Goal: Find specific page/section: Find specific page/section

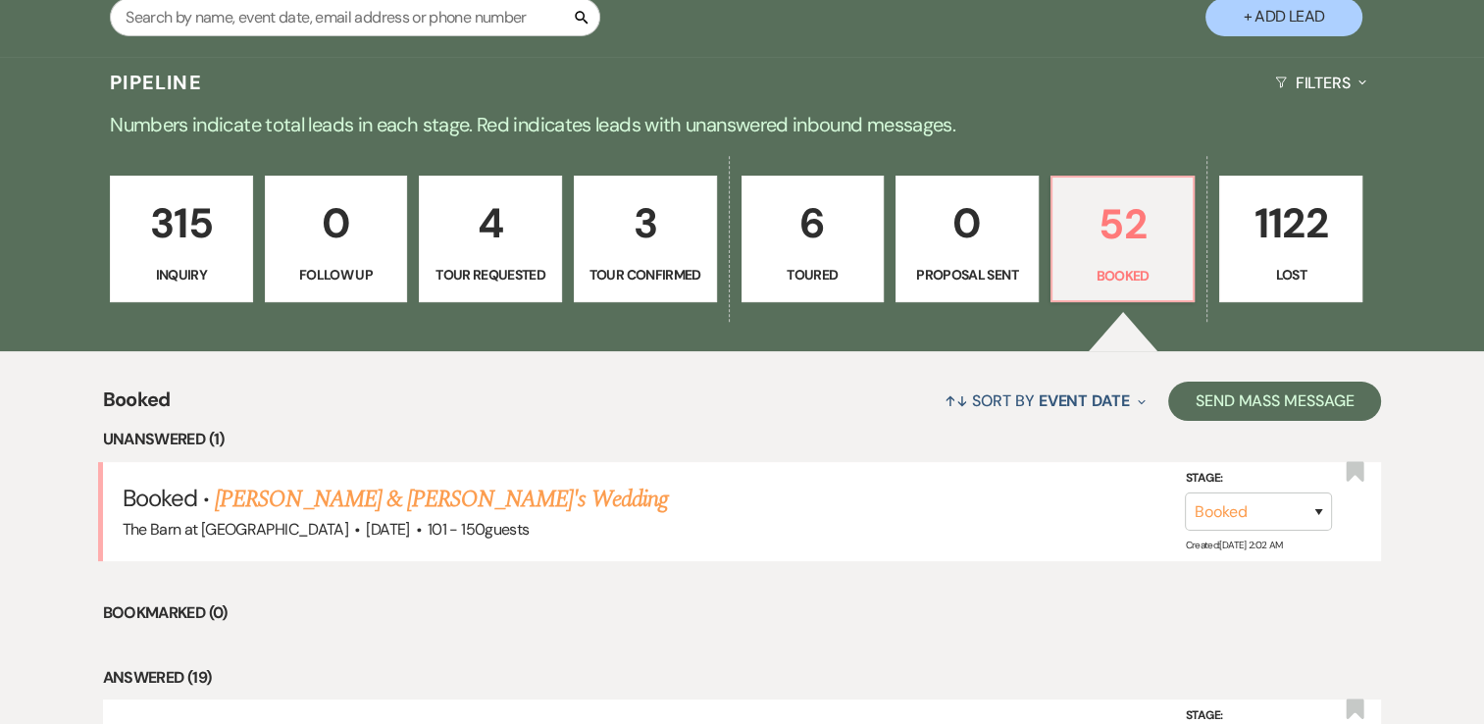
scroll to position [416, 0]
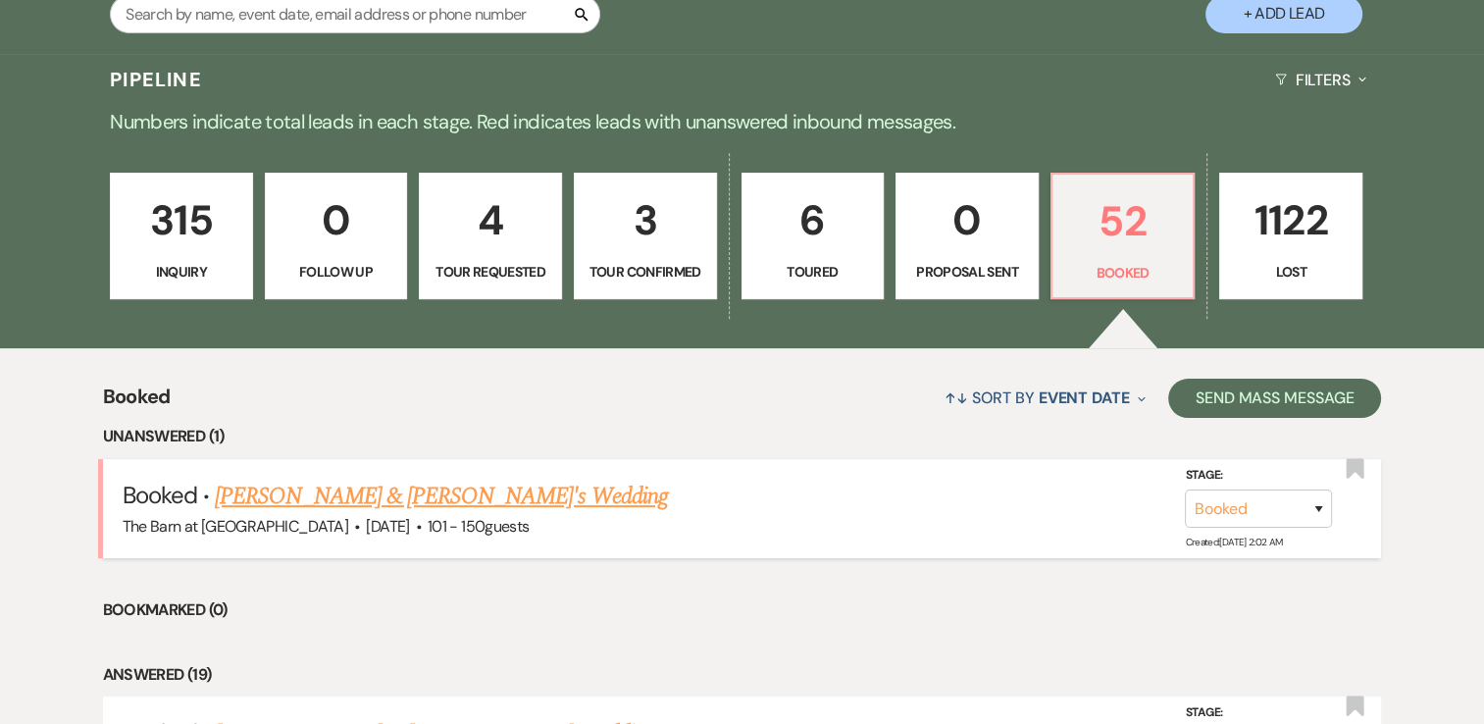
click at [409, 498] on link "[PERSON_NAME] & [PERSON_NAME]'s Wedding" at bounding box center [441, 496] width 453 height 35
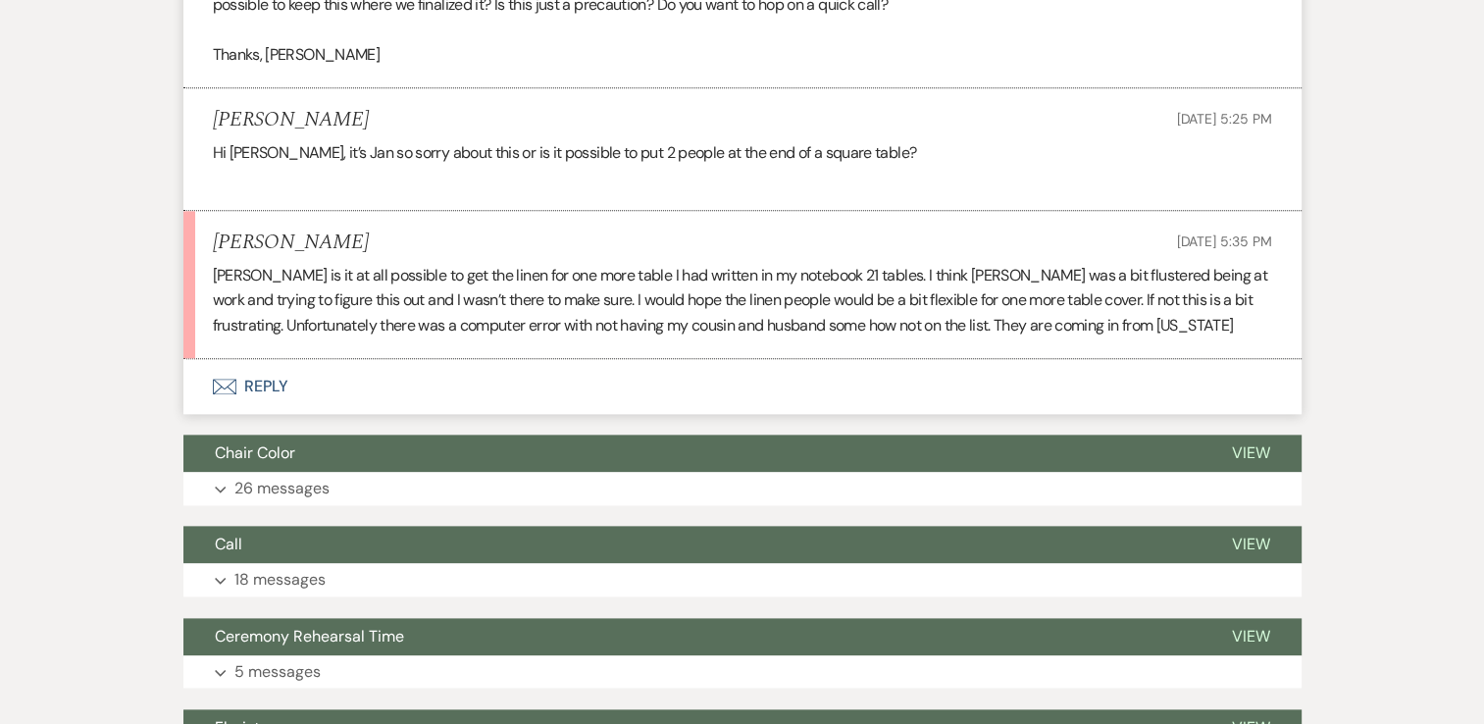
scroll to position [2303, 0]
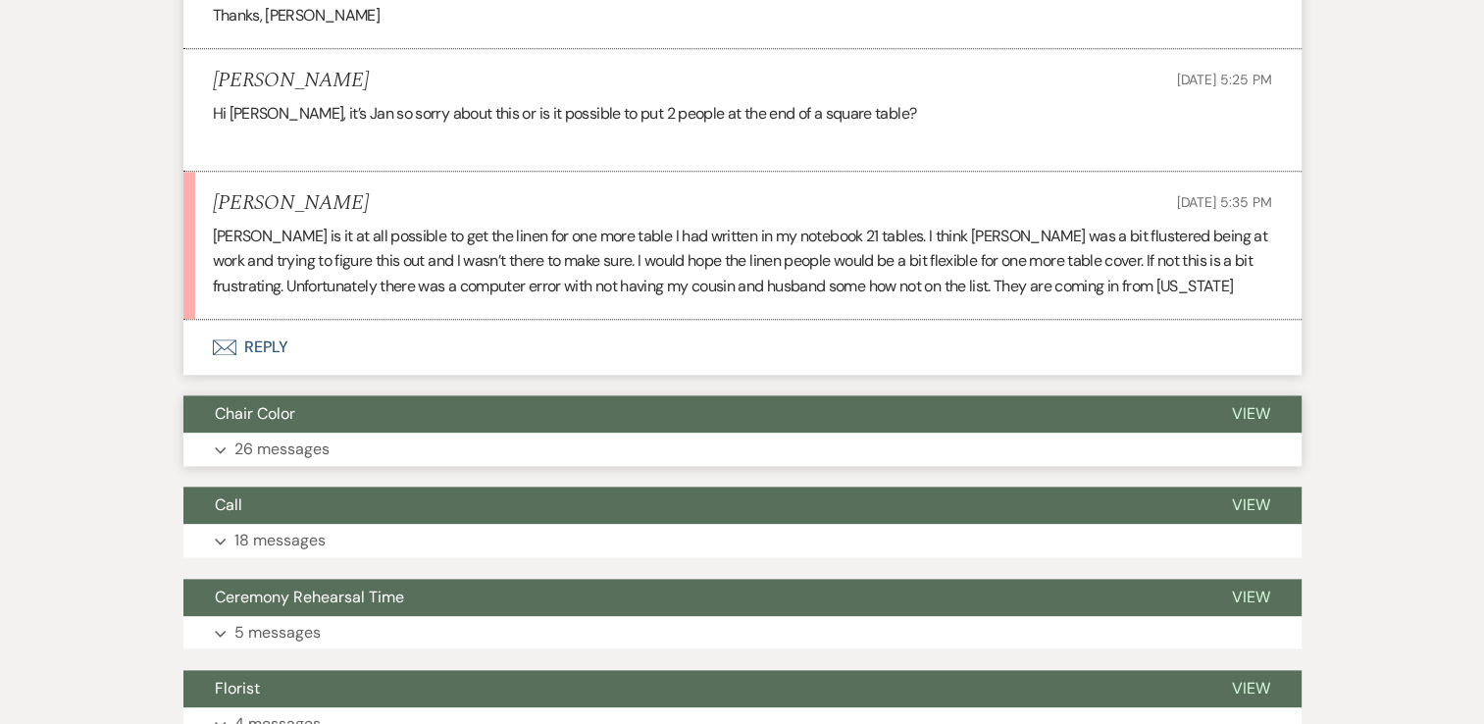
click at [220, 448] on icon "Expand" at bounding box center [221, 450] width 12 height 8
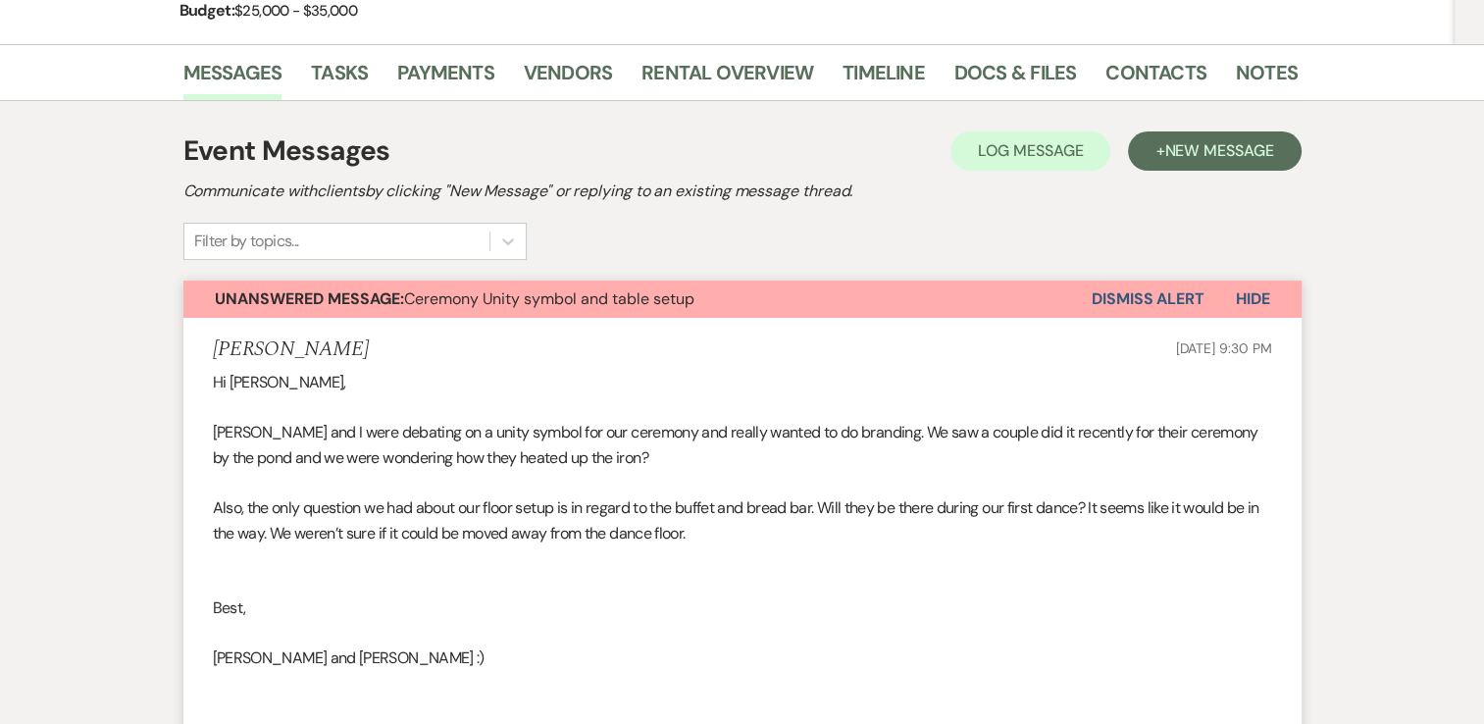
scroll to position [0, 0]
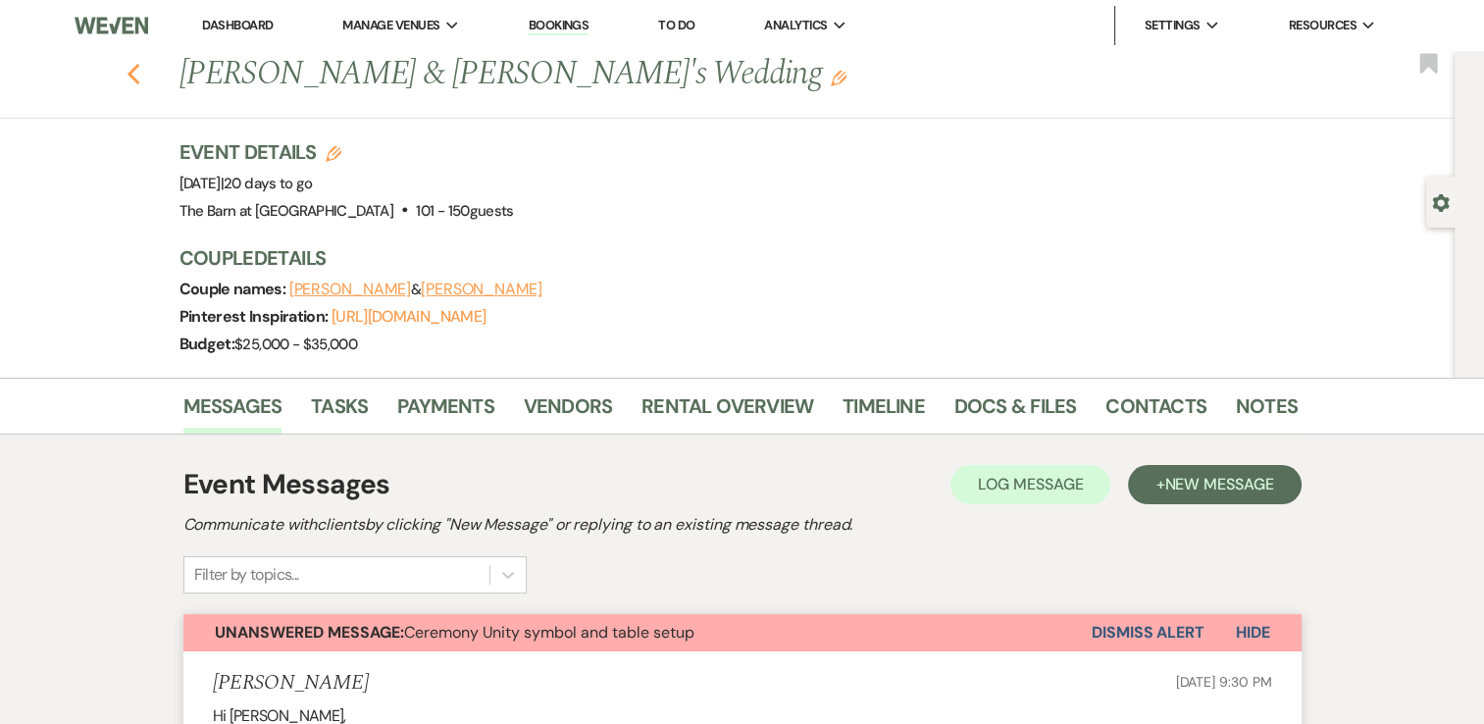
click at [140, 80] on icon "Previous" at bounding box center [134, 75] width 15 height 24
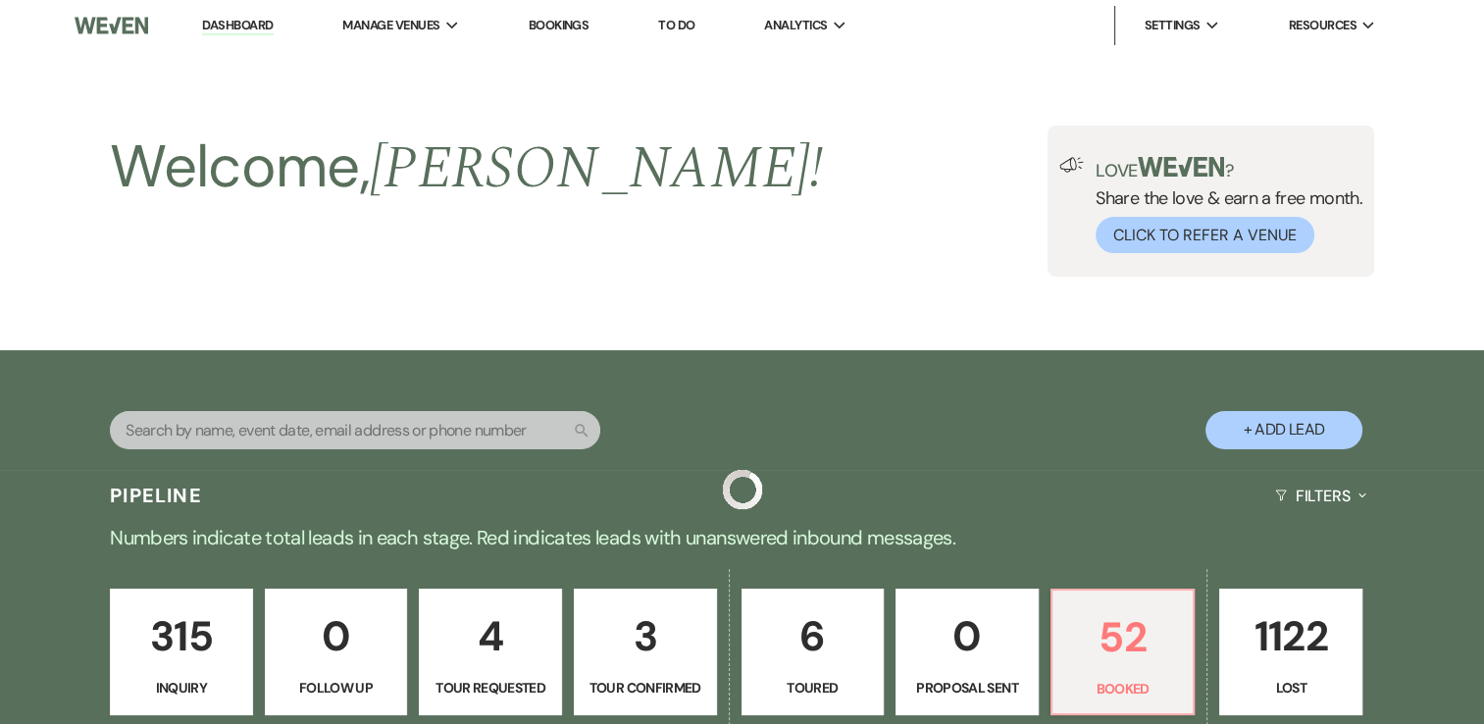
scroll to position [416, 0]
